Goal: Information Seeking & Learning: Find specific fact

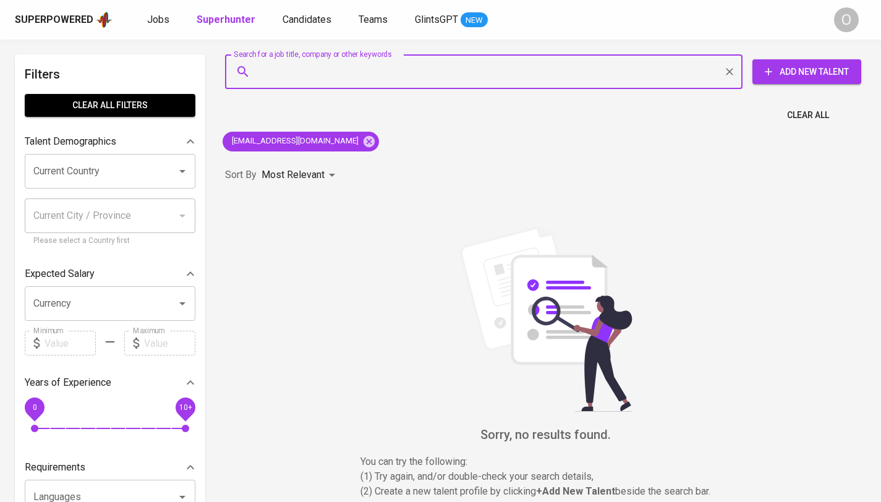
type input "PT [PERSON_NAME]"
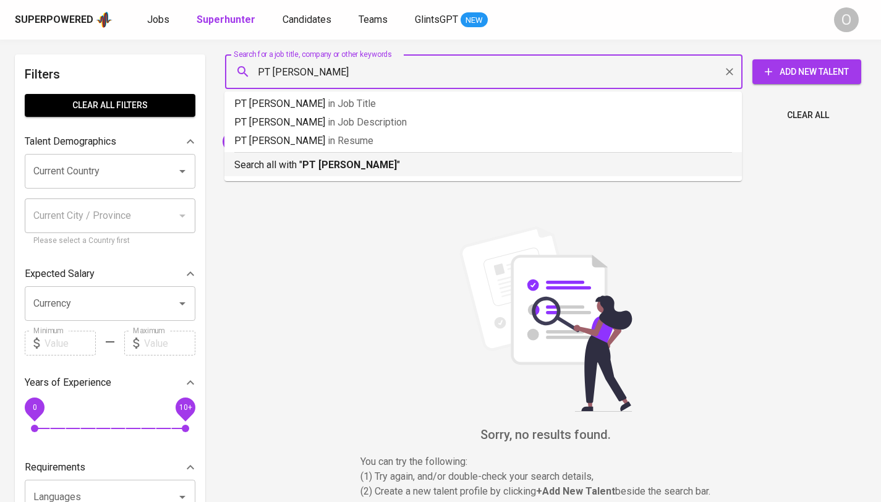
click at [327, 169] on b "PT [PERSON_NAME]" at bounding box center [349, 165] width 95 height 12
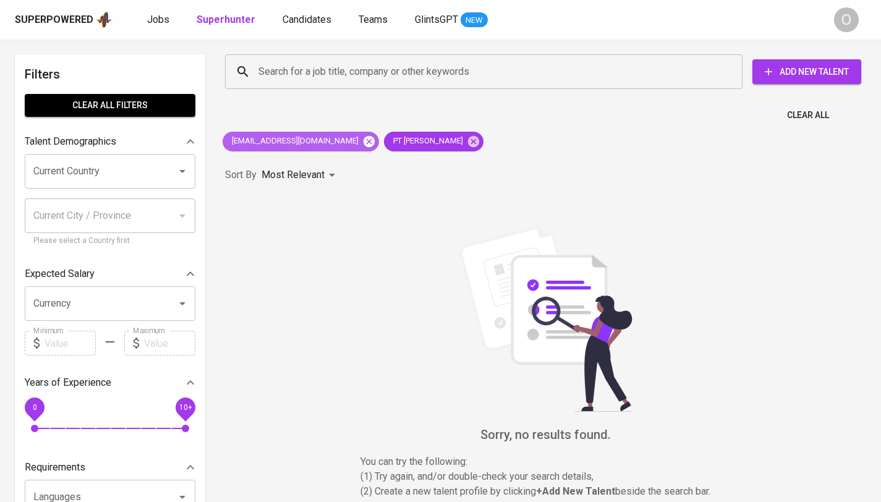
click at [364, 145] on icon at bounding box center [369, 140] width 11 height 11
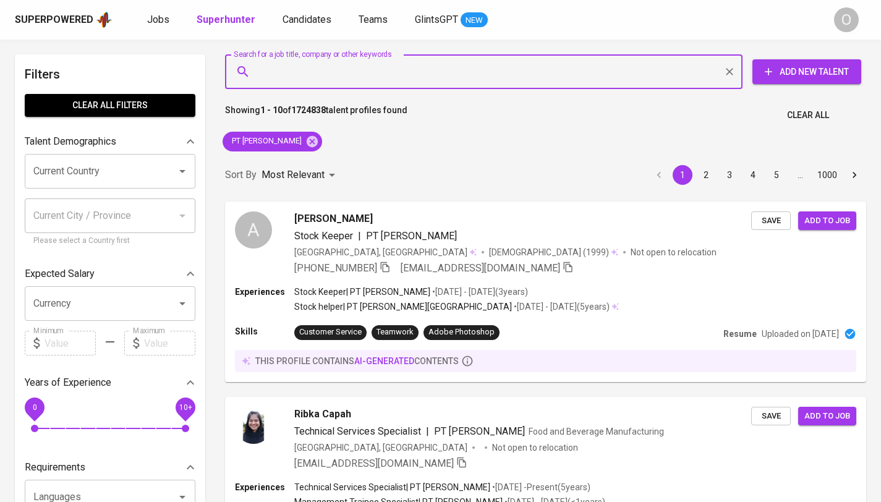
click at [396, 80] on input "Search for a job title, company or other keywords" at bounding box center [486, 72] width 463 height 24
paste input "[EMAIL_ADDRESS][DOMAIN_NAME]"
type input "[EMAIL_ADDRESS][DOMAIN_NAME]"
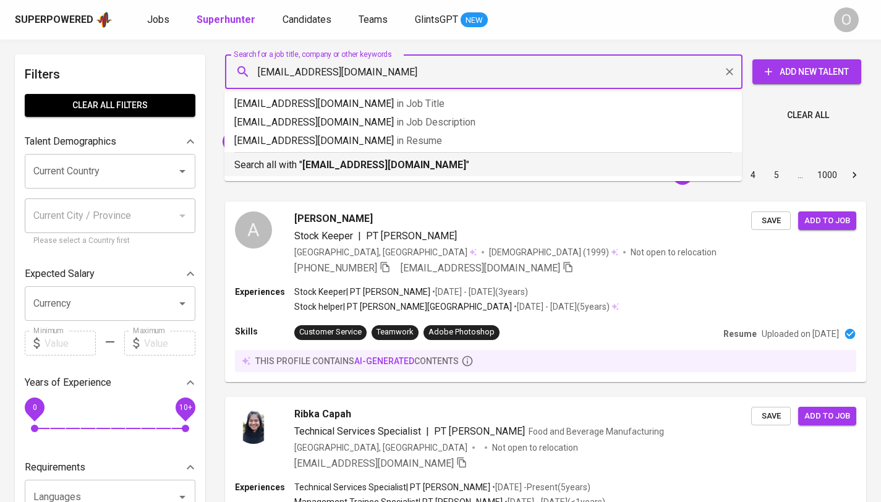
click at [328, 161] on b "[EMAIL_ADDRESS][DOMAIN_NAME]" at bounding box center [384, 165] width 164 height 12
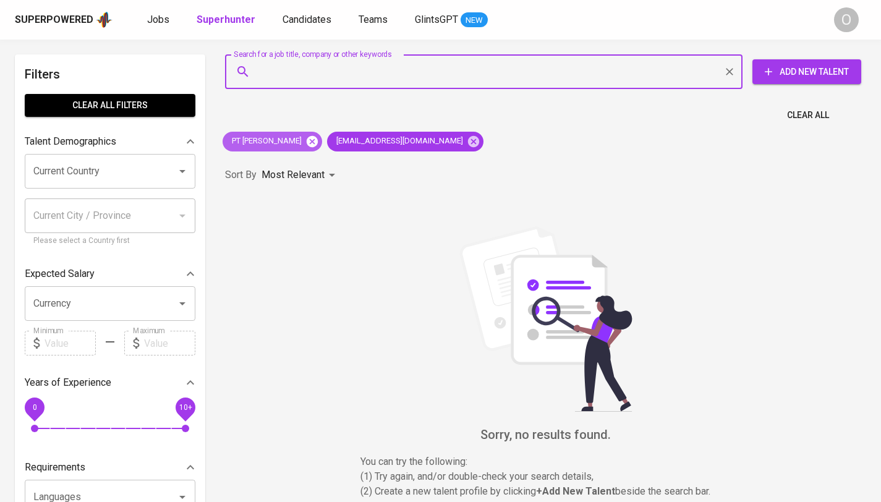
click at [318, 145] on icon at bounding box center [312, 140] width 11 height 11
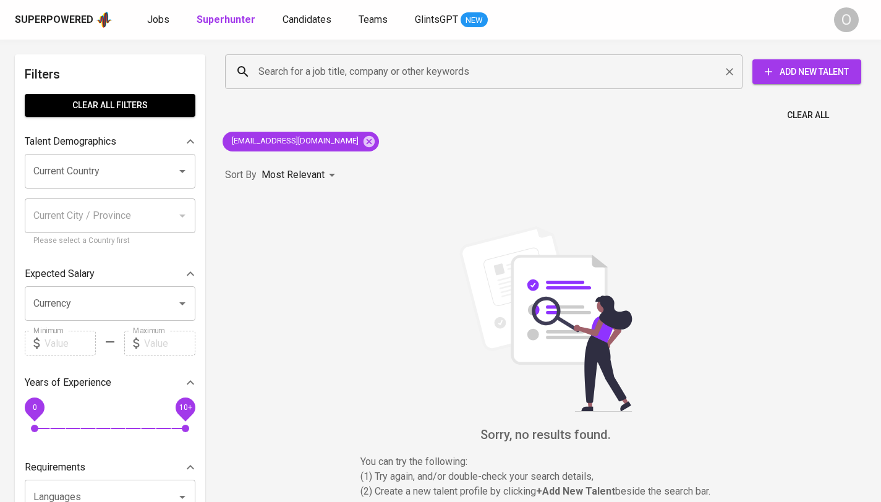
click at [284, 70] on input "Search for a job title, company or other keywords" at bounding box center [486, 72] width 463 height 24
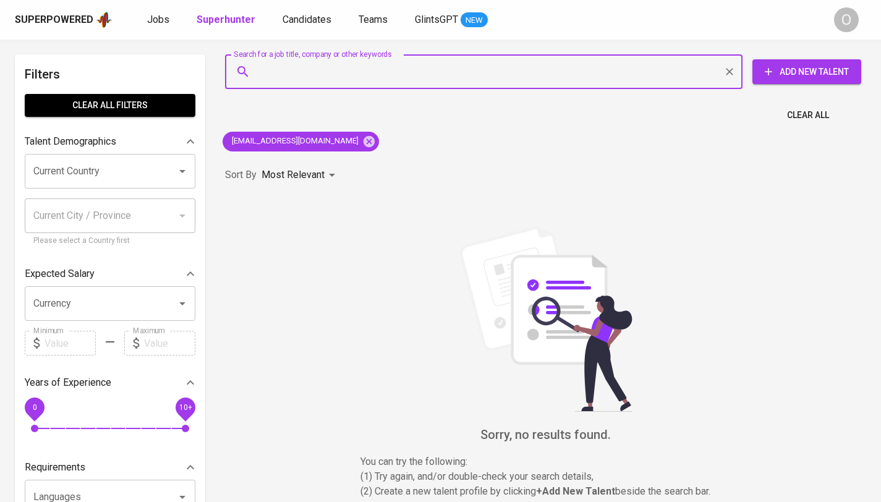
paste input "[PERSON_NAME],"
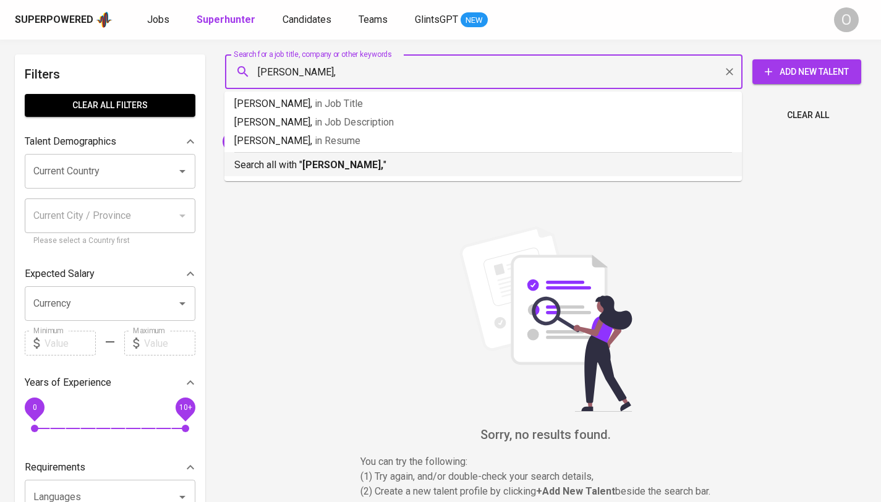
type input "[PERSON_NAME]"
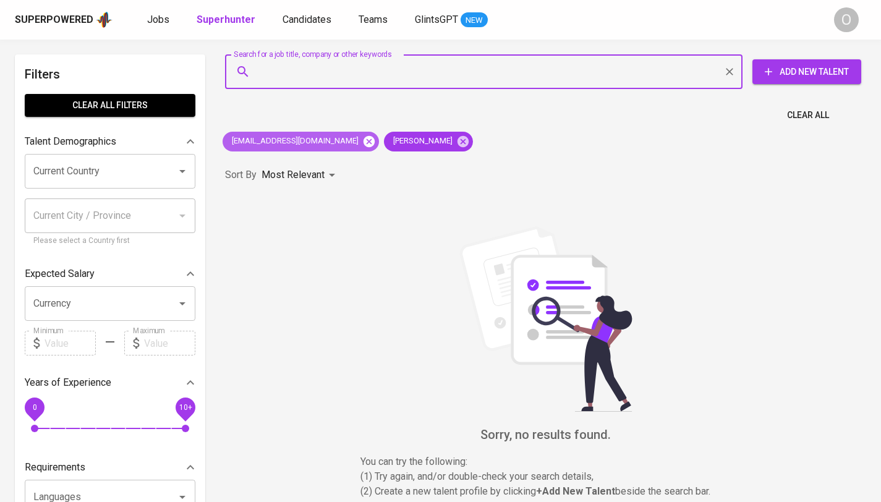
click at [362, 142] on icon at bounding box center [369, 142] width 14 height 14
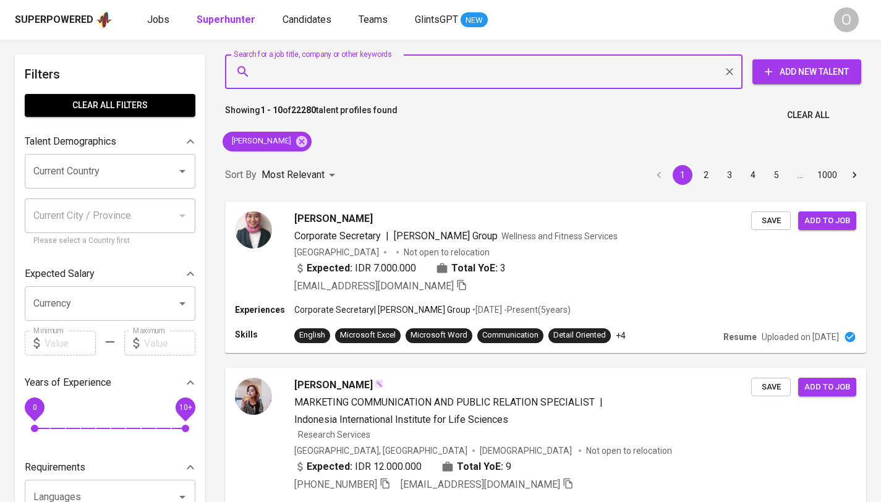
click at [364, 69] on input "Search for a job title, company or other keywords" at bounding box center [486, 72] width 463 height 24
paste input "[EMAIL_ADDRESS][DOMAIN_NAME]"
type input "[EMAIL_ADDRESS][DOMAIN_NAME]"
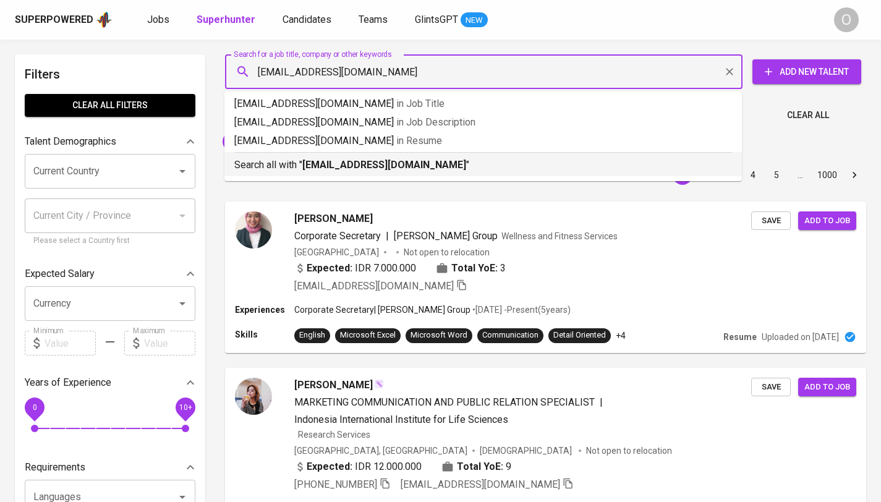
click at [321, 168] on b "[EMAIL_ADDRESS][DOMAIN_NAME]" at bounding box center [384, 165] width 164 height 12
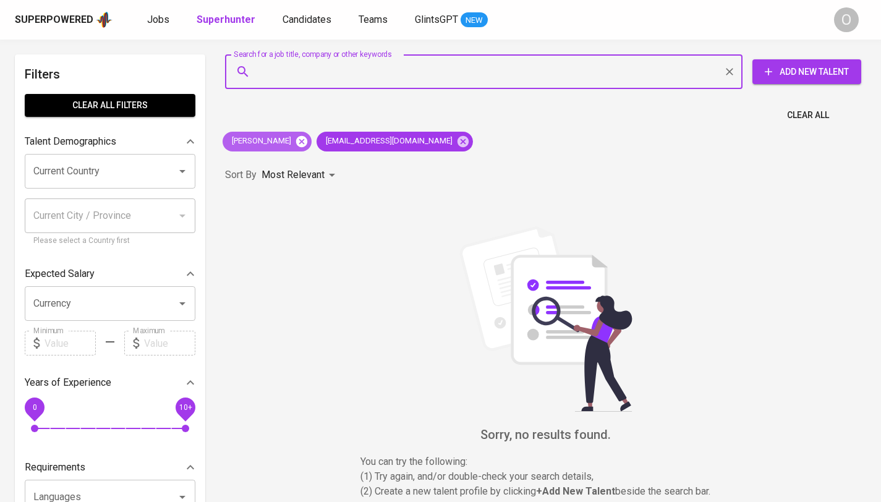
click at [296, 141] on icon at bounding box center [301, 140] width 11 height 11
click at [301, 71] on input "Search for a job title, company or other keywords" at bounding box center [486, 72] width 463 height 24
paste input "Jotun [GEOGRAPHIC_DATA]"
type input "Jotun [GEOGRAPHIC_DATA]"
